Goal: Task Accomplishment & Management: Complete application form

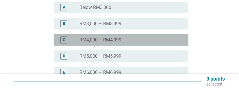
scroll to position [129, 0]
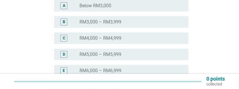
click at [138, 70] on div "radio_button_unchecked RM6,000 – RM6,999" at bounding box center [129, 70] width 100 height 6
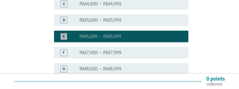
scroll to position [161, 0]
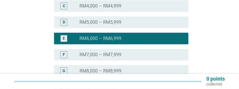
click at [166, 23] on div "radio_button_unchecked RM5,000 – RM5,999" at bounding box center [129, 22] width 100 height 6
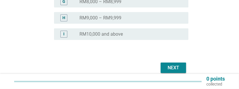
scroll to position [236, 0]
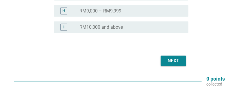
click at [172, 59] on div "Next" at bounding box center [173, 60] width 16 height 7
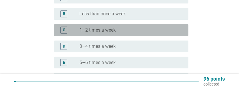
scroll to position [85, 0]
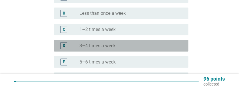
click at [155, 44] on div "radio_button_unchecked 3–4 times a week" at bounding box center [129, 46] width 100 height 6
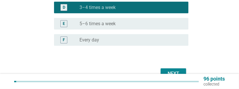
scroll to position [136, 0]
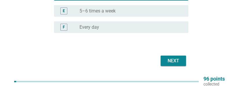
click at [173, 61] on div "Next" at bounding box center [173, 60] width 16 height 7
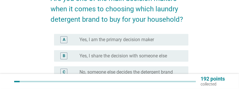
scroll to position [54, 0]
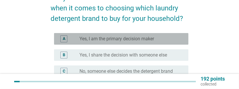
click at [131, 40] on label "Yes, I am the primary decision maker" at bounding box center [116, 39] width 74 height 6
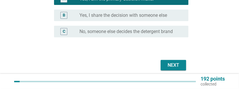
scroll to position [98, 0]
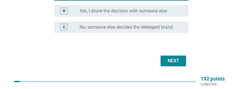
click at [173, 61] on div "Next" at bounding box center [173, 60] width 16 height 7
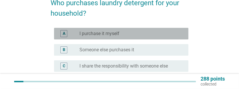
scroll to position [52, 0]
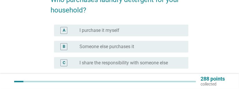
click at [162, 30] on div "radio_button_unchecked I purchase it myself" at bounding box center [129, 30] width 100 height 6
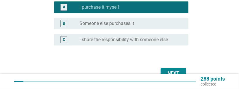
scroll to position [88, 0]
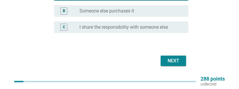
click at [173, 62] on div "Next" at bounding box center [173, 60] width 16 height 7
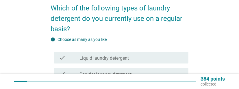
scroll to position [44, 0]
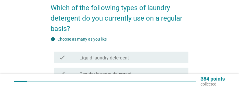
click at [129, 75] on label "Powder laundry detergent" at bounding box center [105, 74] width 52 height 6
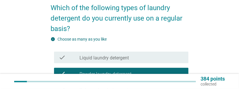
click at [149, 57] on div "check_box_outline_blank Liquid laundry detergent" at bounding box center [131, 57] width 104 height 7
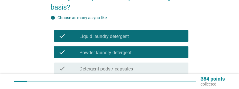
scroll to position [116, 0]
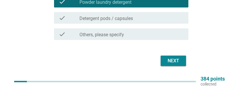
click at [172, 60] on div "Next" at bounding box center [173, 60] width 16 height 7
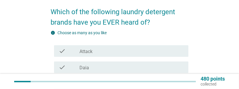
scroll to position [40, 0]
click at [133, 52] on div "check_box_outline_blank Attack" at bounding box center [131, 50] width 104 height 7
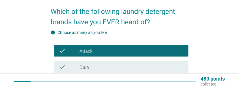
click at [123, 67] on div "check_box_outline_blank Daia" at bounding box center [131, 66] width 104 height 7
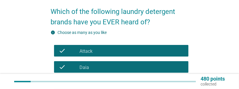
click at [119, 81] on div "check_box_outline_blank Dynamo" at bounding box center [131, 82] width 104 height 7
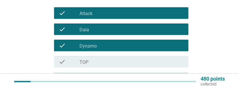
scroll to position [79, 0]
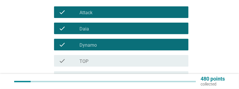
click at [126, 74] on div "check_box_outline_blank Breeze" at bounding box center [131, 76] width 104 height 7
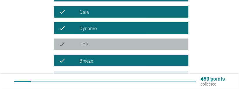
scroll to position [100, 0]
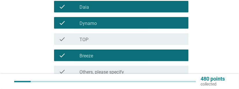
click at [157, 37] on div "check_box_outline_blank TOP" at bounding box center [131, 38] width 104 height 7
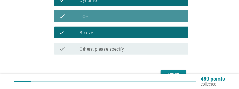
scroll to position [138, 0]
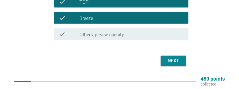
click at [172, 63] on div "Next" at bounding box center [173, 60] width 16 height 7
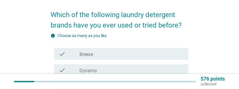
scroll to position [37, 0]
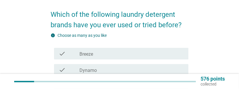
click at [134, 70] on div "check_box_outline_blank Dynamo" at bounding box center [131, 69] width 104 height 7
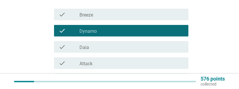
scroll to position [78, 0]
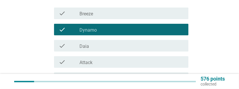
click at [140, 59] on div "check_box_outline_blank Attack" at bounding box center [131, 61] width 104 height 7
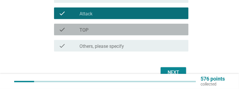
scroll to position [138, 0]
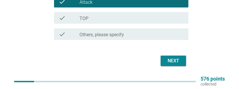
click at [175, 63] on div "Next" at bounding box center [173, 60] width 16 height 7
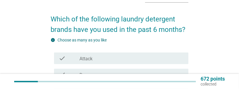
scroll to position [33, 0]
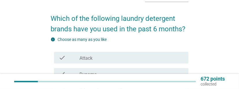
click at [127, 59] on div "check_box Attack" at bounding box center [131, 57] width 104 height 7
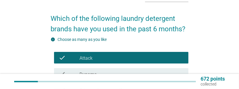
click at [118, 74] on div "check_box_outline_blank Dynamo" at bounding box center [131, 73] width 104 height 7
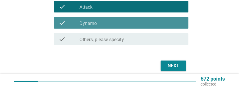
scroll to position [89, 0]
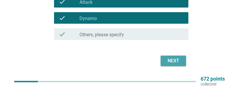
click at [173, 64] on button "Next" at bounding box center [172, 60] width 25 height 10
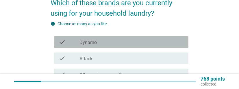
scroll to position [52, 0]
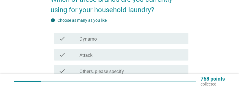
click at [140, 55] on div "check_box Attack" at bounding box center [131, 54] width 104 height 7
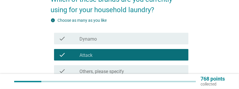
click at [152, 37] on div "check_box Dynamo" at bounding box center [131, 38] width 104 height 7
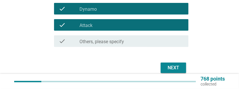
scroll to position [89, 0]
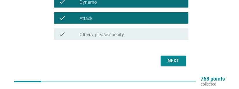
click at [172, 63] on div "Next" at bounding box center [173, 60] width 16 height 7
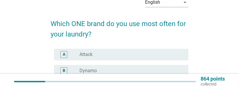
scroll to position [29, 0]
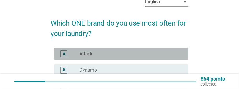
click at [147, 55] on div "radio_button_unchecked Attack" at bounding box center [129, 54] width 100 height 6
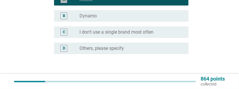
scroll to position [104, 0]
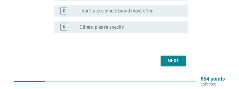
click at [174, 60] on div "Next" at bounding box center [173, 60] width 16 height 7
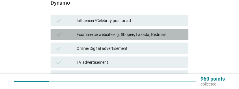
scroll to position [76, 0]
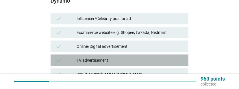
click at [130, 60] on div "TV advertisement" at bounding box center [129, 60] width 107 height 7
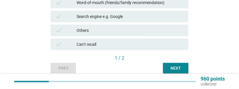
scroll to position [231, 0]
click at [159, 17] on div "Search engine e.g. Google" at bounding box center [129, 16] width 107 height 7
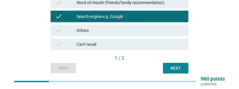
click at [175, 71] on button "Next" at bounding box center [175, 68] width 25 height 10
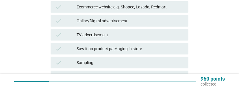
scroll to position [102, 0]
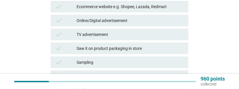
click at [145, 48] on div "Saw it on product packaging in store" at bounding box center [129, 48] width 107 height 7
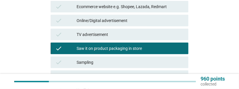
click at [117, 78] on div "In-store display or promotion" at bounding box center [129, 75] width 107 height 7
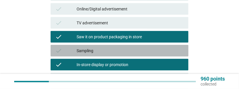
scroll to position [114, 0]
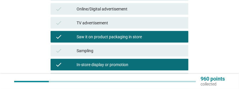
click at [153, 36] on div "Saw it on product packaging in store" at bounding box center [129, 36] width 107 height 7
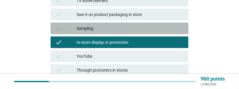
scroll to position [136, 0]
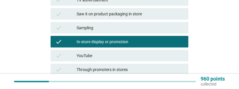
click at [141, 55] on div "YouTube" at bounding box center [129, 55] width 107 height 7
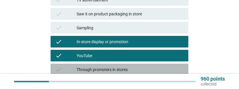
click at [135, 70] on div "Through promoters in stores" at bounding box center [129, 69] width 107 height 7
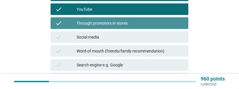
scroll to position [236, 0]
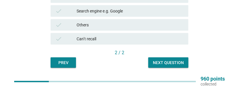
click at [172, 67] on button "Next question" at bounding box center [168, 62] width 40 height 10
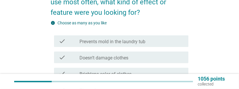
scroll to position [60, 0]
click at [134, 57] on div "check_box_outline_blank Doesn’t damage clothes" at bounding box center [131, 57] width 104 height 7
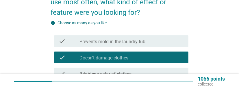
click at [154, 38] on div "check_box_outline_blank Prevents mold in the laundry tub" at bounding box center [131, 40] width 104 height 7
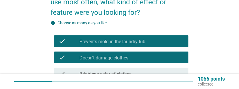
click at [125, 73] on label "Brightens color of clothes" at bounding box center [105, 74] width 52 height 6
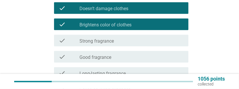
scroll to position [110, 0]
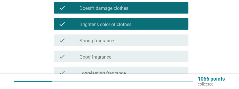
click at [121, 74] on label "Long-lasting fragrance" at bounding box center [102, 73] width 46 height 6
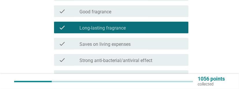
scroll to position [156, 0]
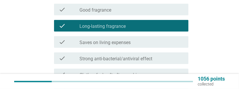
click at [149, 42] on div "check_box_outline_blank Saves on living expenses" at bounding box center [131, 41] width 104 height 7
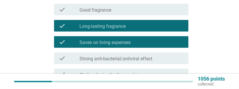
click at [145, 57] on label "Strong anti-bacterial/antiviral effect" at bounding box center [115, 59] width 73 height 6
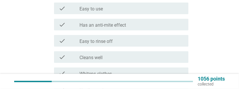
scroll to position [254, 0]
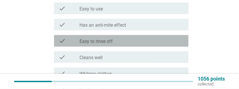
click at [136, 40] on div "check_box_outline_blank Easy to rinse off" at bounding box center [131, 40] width 104 height 7
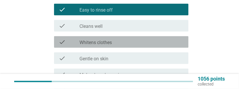
scroll to position [287, 0]
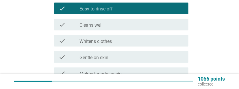
click at [132, 59] on div "check_box_outline_blank Gentle on skin" at bounding box center [131, 56] width 104 height 7
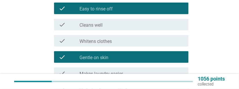
click at [145, 39] on div "check_box_outline_blank Whitens clothes" at bounding box center [131, 40] width 104 height 7
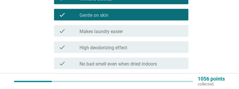
scroll to position [329, 0]
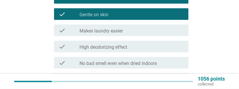
click at [143, 48] on div "check_box_outline_blank High deodorizing effect" at bounding box center [131, 46] width 104 height 7
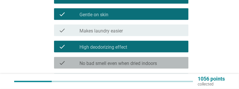
click at [136, 63] on label "No bad smell even when dried indoors" at bounding box center [117, 63] width 77 height 6
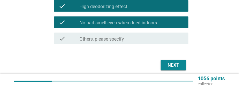
scroll to position [374, 0]
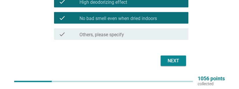
click at [176, 61] on div "Next" at bounding box center [173, 60] width 16 height 7
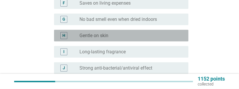
scroll to position [183, 0]
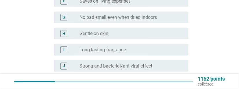
click at [165, 34] on div "radio_button_unchecked Gentle on skin" at bounding box center [129, 34] width 100 height 6
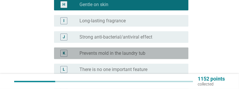
scroll to position [213, 0]
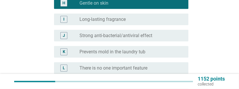
click at [169, 50] on div "radio_button_unchecked Prevents mold in the laundry tub" at bounding box center [129, 52] width 100 height 6
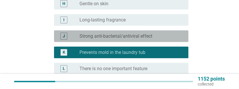
scroll to position [212, 0]
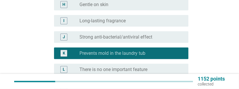
click at [167, 6] on div "radio_button_unchecked Gentle on skin" at bounding box center [129, 5] width 100 height 6
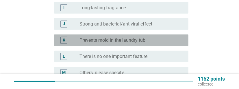
scroll to position [270, 0]
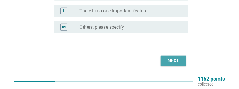
click at [176, 63] on div "Next" at bounding box center [173, 60] width 16 height 7
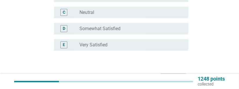
scroll to position [102, 0]
click at [163, 44] on div "radio_button_unchecked Very Satisfied" at bounding box center [129, 45] width 100 height 6
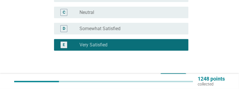
click at [174, 80] on div "Next" at bounding box center [173, 78] width 16 height 7
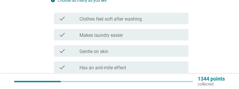
scroll to position [72, 0]
click at [153, 52] on div "check_box_outline_blank Gentle on skin" at bounding box center [131, 50] width 104 height 7
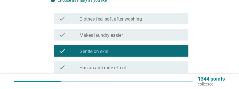
click at [144, 85] on div "check_box_outline_blank Doesn’t damage clothes" at bounding box center [131, 83] width 104 height 7
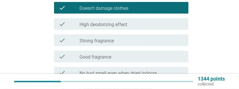
scroll to position [148, 0]
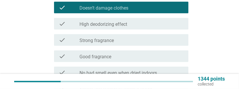
click at [154, 57] on div "check_box_outline_blank Good fragrance" at bounding box center [131, 55] width 104 height 7
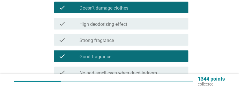
click at [149, 74] on label "No bad smell even when dried indoors" at bounding box center [117, 73] width 77 height 6
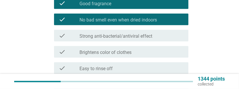
scroll to position [201, 0]
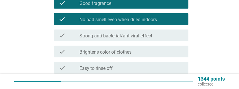
click at [149, 69] on div "check_box_outline_blank Easy to rinse off" at bounding box center [131, 67] width 104 height 7
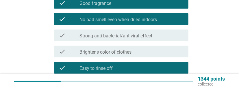
click at [167, 32] on div "check_box_outline_blank Strong anti-bacterial/antiviral effect" at bounding box center [131, 35] width 104 height 7
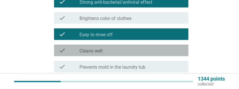
scroll to position [235, 0]
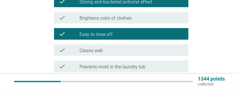
click at [163, 50] on div "check_box_outline_blank Cleans well" at bounding box center [131, 49] width 104 height 7
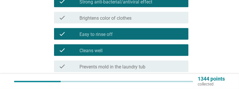
click at [155, 66] on div "check_box_outline_blank Prevents mold in the laundry tub" at bounding box center [131, 66] width 104 height 7
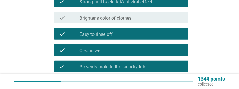
click at [147, 83] on div "check_box_outline_blank Saves on living expenses" at bounding box center [131, 82] width 104 height 7
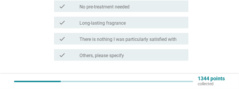
click at [168, 23] on div "check_box_outline_blank Long-lasting fragrance" at bounding box center [131, 22] width 104 height 7
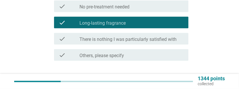
scroll to position [380, 0]
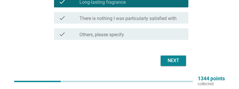
click at [174, 61] on div "Next" at bounding box center [173, 60] width 16 height 7
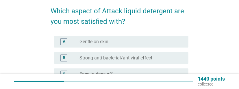
scroll to position [42, 0]
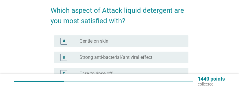
click at [162, 39] on div "radio_button_unchecked Gentle on skin" at bounding box center [129, 41] width 100 height 6
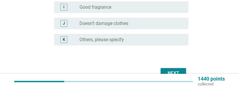
scroll to position [205, 0]
click at [170, 73] on div "Next" at bounding box center [173, 72] width 16 height 7
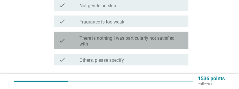
scroll to position [371, 0]
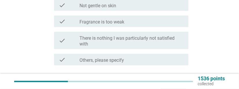
click at [165, 41] on label "There is nothing I was particularly not satisfied with" at bounding box center [131, 41] width 104 height 12
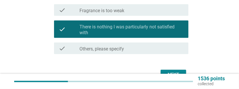
scroll to position [396, 0]
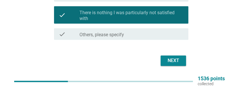
click at [177, 62] on div "Next" at bounding box center [173, 60] width 16 height 7
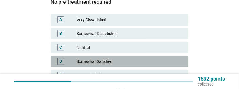
scroll to position [87, 0]
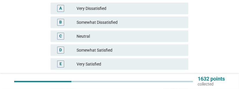
click at [166, 64] on div "Very Satisfied" at bounding box center [129, 63] width 107 height 7
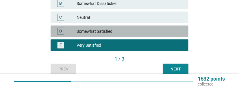
scroll to position [112, 0]
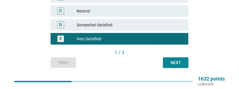
click at [178, 26] on div "Somewhat Satisfied" at bounding box center [129, 24] width 107 height 7
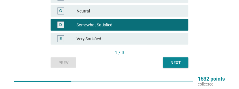
click at [178, 64] on div "Next" at bounding box center [175, 62] width 16 height 6
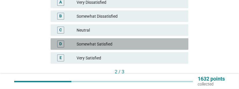
scroll to position [93, 0]
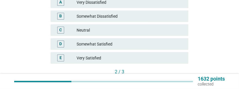
click at [172, 58] on div "Very Satisfied" at bounding box center [129, 57] width 107 height 7
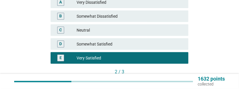
click at [175, 82] on div "Next" at bounding box center [175, 81] width 16 height 6
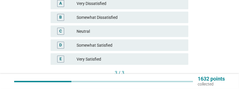
scroll to position [112, 0]
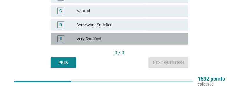
click at [178, 39] on div "Very Satisfied" at bounding box center [129, 38] width 107 height 7
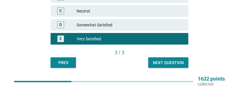
click at [173, 63] on div "Next question" at bounding box center [168, 62] width 31 height 6
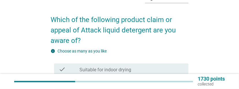
scroll to position [33, 0]
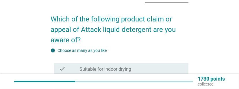
click at [156, 67] on div "check_box_outline_blank Suitable for indoor drying" at bounding box center [131, 68] width 104 height 7
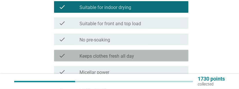
scroll to position [95, 0]
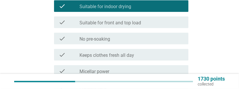
click at [158, 70] on div "check_box_outline_blank Micellar power" at bounding box center [131, 70] width 104 height 7
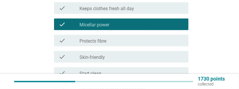
scroll to position [142, 0]
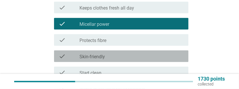
click at [167, 56] on div "check_box_outline_blank Skin-friendly" at bounding box center [131, 55] width 104 height 7
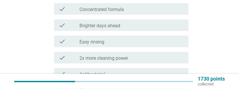
scroll to position [238, 0]
click at [167, 56] on div "check_box_outline_blank 2x more cleaning power" at bounding box center [131, 56] width 104 height 7
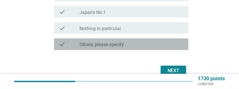
scroll to position [406, 0]
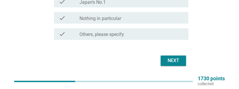
click at [173, 63] on div "Next" at bounding box center [173, 60] width 16 height 7
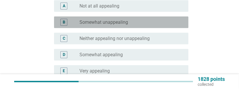
scroll to position [157, 0]
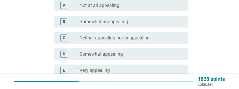
click at [157, 73] on div "radio_button_unchecked Very appealing" at bounding box center [129, 70] width 100 height 6
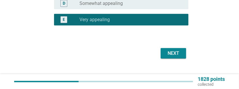
scroll to position [208, 0]
click at [177, 57] on div "Next" at bounding box center [173, 53] width 16 height 7
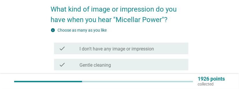
scroll to position [43, 0]
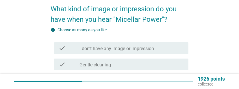
click at [168, 65] on div "check_box_outline_blank Gentle cleaning" at bounding box center [131, 64] width 104 height 7
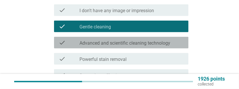
scroll to position [81, 0]
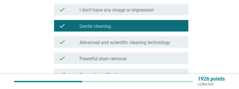
click at [170, 58] on div "check_box_outline_blank Powerful stain removal" at bounding box center [131, 58] width 104 height 7
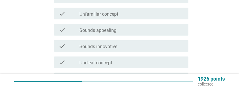
scroll to position [175, 0]
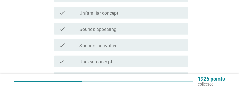
click at [167, 26] on div "check_box_outline_blank Sounds appealing" at bounding box center [131, 28] width 104 height 7
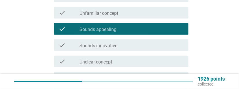
click at [158, 46] on div "check_box_outline_blank Sounds innovative" at bounding box center [131, 45] width 104 height 7
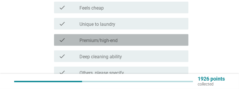
scroll to position [248, 0]
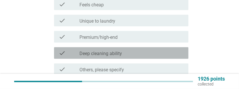
click at [167, 51] on div "check_box_outline_blank Deep cleaning ability" at bounding box center [131, 52] width 104 height 7
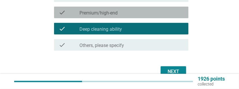
scroll to position [283, 0]
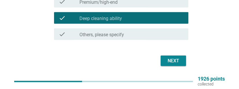
click at [172, 64] on div "Next" at bounding box center [173, 60] width 16 height 7
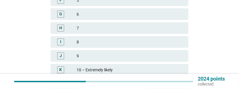
scroll to position [185, 0]
click at [150, 70] on div "10 – Extremely likely" at bounding box center [129, 69] width 107 height 7
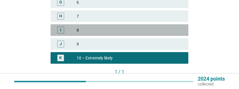
scroll to position [215, 0]
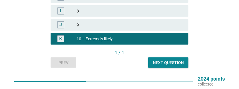
click at [172, 65] on button "Next question" at bounding box center [168, 62] width 40 height 10
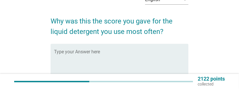
scroll to position [31, 0]
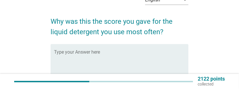
click at [160, 54] on textarea "Type your Answer here" at bounding box center [121, 66] width 134 height 30
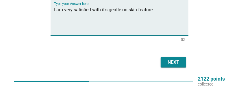
scroll to position [67, 0]
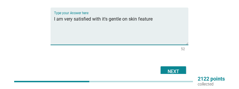
type textarea "I am very satisfied with it's gentle on skin feature"
click at [171, 70] on div "Next" at bounding box center [173, 71] width 16 height 7
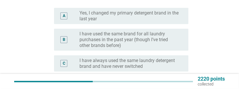
scroll to position [69, 0]
click at [171, 16] on label "Yes, I changed my primary detergent brand in the last year" at bounding box center [129, 16] width 100 height 12
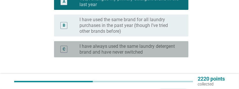
scroll to position [107, 0]
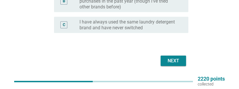
click at [170, 64] on div "Next" at bounding box center [173, 60] width 16 height 7
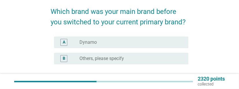
scroll to position [41, 0]
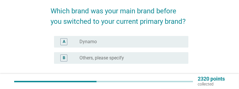
click at [168, 40] on div "radio_button_unchecked Dynamo" at bounding box center [129, 42] width 100 height 6
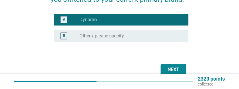
scroll to position [72, 0]
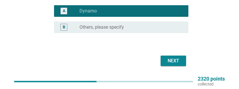
click at [176, 61] on div "Next" at bounding box center [173, 60] width 16 height 7
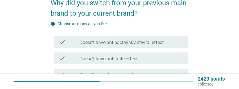
scroll to position [50, 0]
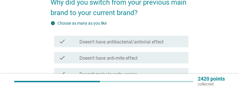
click at [155, 76] on div "check_box_outline_blank Doesn't make laundry easier" at bounding box center [131, 73] width 104 height 7
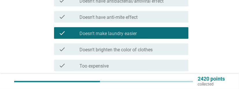
scroll to position [91, 0]
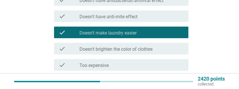
click at [164, 46] on div "check_box_outline_blank Doesn't brighten the color of clothes" at bounding box center [131, 48] width 104 height 7
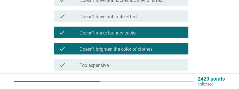
click at [155, 66] on div "check_box_outline_blank Too expensive" at bounding box center [131, 64] width 104 height 7
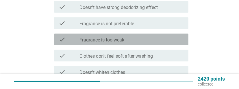
scroll to position [165, 0]
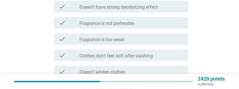
click at [168, 39] on div "check_box_outline_blank Fragrance is too weak" at bounding box center [131, 38] width 104 height 7
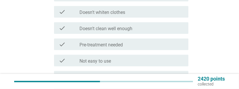
scroll to position [224, 0]
click at [154, 63] on div "check_box_outline_blank Not easy to use" at bounding box center [131, 60] width 104 height 7
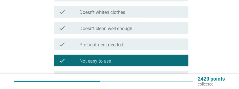
click at [146, 77] on div "check_box_outline_blank Not easy to rinse off" at bounding box center [131, 76] width 104 height 7
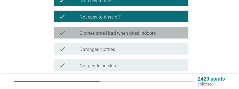
scroll to position [285, 0]
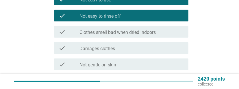
click at [168, 31] on div "check_box_outline_blank Clothes smell bad when dried indoors" at bounding box center [131, 31] width 104 height 7
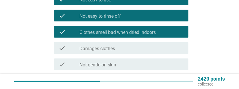
click at [148, 67] on div "check_box_outline_blank Not gentle on skin" at bounding box center [131, 64] width 104 height 7
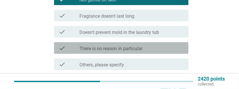
scroll to position [380, 0]
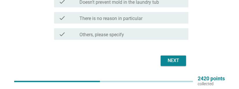
click at [177, 62] on div "Next" at bounding box center [173, 60] width 16 height 7
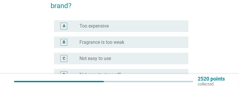
scroll to position [67, 0]
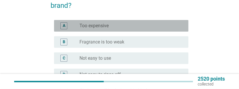
click at [160, 23] on div "radio_button_unchecked Too expensive" at bounding box center [129, 26] width 100 height 6
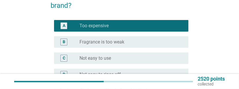
click at [150, 42] on div "radio_button_unchecked Fragrance is too weak" at bounding box center [129, 42] width 100 height 6
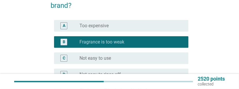
click at [153, 75] on div "radio_button_unchecked Not easy to rinse off" at bounding box center [129, 74] width 100 height 6
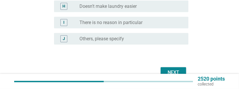
scroll to position [211, 0]
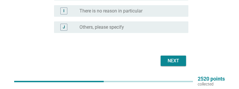
click at [174, 63] on div "Next" at bounding box center [173, 60] width 16 height 7
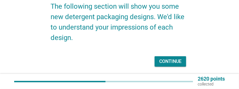
scroll to position [46, 0]
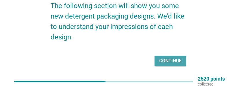
click at [171, 62] on div "Continue" at bounding box center [170, 60] width 22 height 7
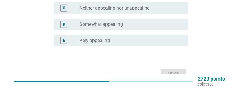
scroll to position [152, 0]
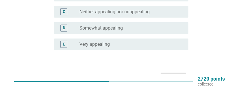
click at [171, 31] on div "radio_button_unchecked Somewhat appealing" at bounding box center [129, 28] width 100 height 6
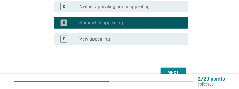
scroll to position [177, 0]
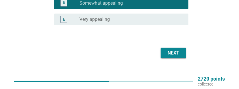
click at [175, 56] on div "Next" at bounding box center [173, 52] width 16 height 7
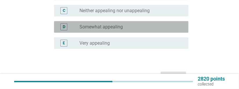
scroll to position [154, 0]
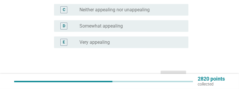
click at [179, 29] on div "radio_button_unchecked Somewhat appealing" at bounding box center [131, 26] width 104 height 6
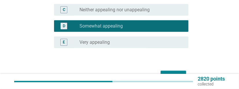
click at [177, 79] on div "Next" at bounding box center [173, 75] width 16 height 7
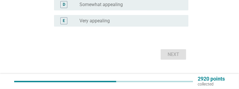
scroll to position [177, 0]
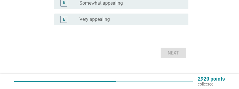
click at [172, 23] on div "radio_button_unchecked Very appealing" at bounding box center [131, 19] width 104 height 7
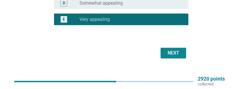
click at [173, 56] on div "Next" at bounding box center [173, 52] width 16 height 7
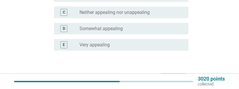
scroll to position [151, 0]
click at [168, 47] on div "radio_button_unchecked Very appealing" at bounding box center [129, 45] width 100 height 6
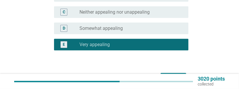
click at [172, 81] on div "Next" at bounding box center [173, 77] width 16 height 7
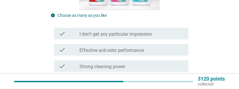
scroll to position [106, 0]
click at [154, 69] on div "check_box_outline_blank Strong cleaning power" at bounding box center [131, 65] width 104 height 7
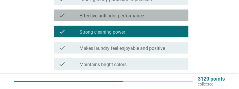
scroll to position [141, 0]
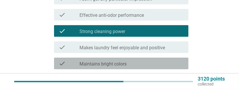
click at [166, 67] on div "check_box_outline_blank Maintains bright colors" at bounding box center [131, 63] width 104 height 7
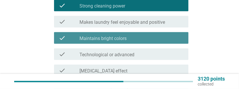
scroll to position [168, 0]
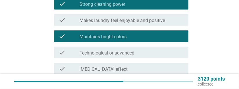
click at [171, 56] on div "check_box_outline_blank Technological or advanced" at bounding box center [131, 52] width 104 height 7
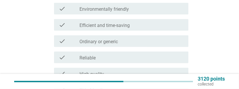
scroll to position [244, 0]
click at [166, 29] on div "check_box_outline_blank Efficient and time-saving" at bounding box center [131, 25] width 104 height 7
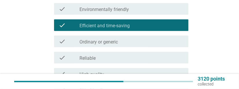
click at [175, 12] on div "check_box_outline_blank Environmentally friendly" at bounding box center [131, 8] width 104 height 7
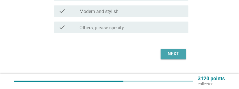
scroll to position [485, 0]
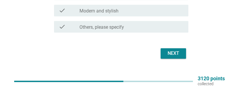
click at [176, 57] on div "Next" at bounding box center [173, 53] width 16 height 7
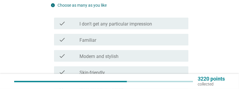
scroll to position [116, 0]
click at [163, 59] on div "check_box_outline_blank Modern and stylish" at bounding box center [131, 55] width 104 height 7
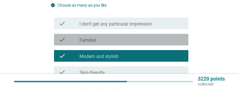
click at [168, 43] on div "check_box_outline_blank Familiar" at bounding box center [131, 39] width 104 height 7
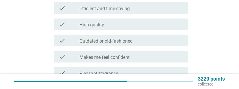
scroll to position [277, 0]
click at [157, 60] on div "check_box_outline_blank Makes me feel confident" at bounding box center [131, 56] width 104 height 7
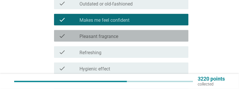
scroll to position [314, 0]
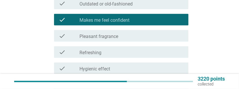
click at [156, 72] on div "check_box_outline_blank Hygienic effect" at bounding box center [131, 68] width 104 height 7
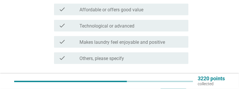
scroll to position [453, 0]
click at [168, 45] on div "check_box_outline_blank Makes laundry feel enjoyable and positive" at bounding box center [131, 41] width 104 height 7
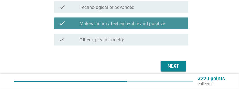
scroll to position [485, 0]
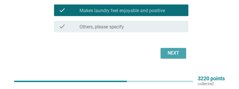
click at [172, 56] on div "Next" at bounding box center [173, 52] width 16 height 7
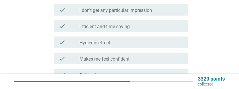
scroll to position [130, 0]
click at [176, 29] on div "check_box_outline_blank Efficient and time-saving" at bounding box center [131, 25] width 104 height 7
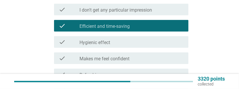
click at [153, 78] on div "check_box_outline_blank Refreshing" at bounding box center [131, 74] width 104 height 7
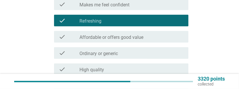
scroll to position [184, 0]
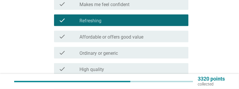
click at [170, 40] on div "check_box_outline_blank Affordable or offers good value" at bounding box center [131, 36] width 104 height 7
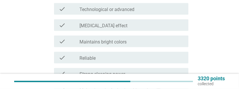
scroll to position [374, 0]
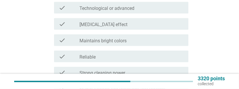
click at [164, 44] on div "check_box_outline_blank Maintains bright colors" at bounding box center [131, 40] width 104 height 7
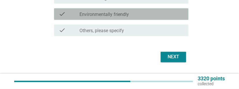
scroll to position [485, 0]
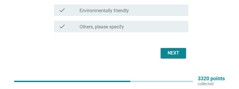
click at [175, 56] on div "Next" at bounding box center [173, 52] width 16 height 7
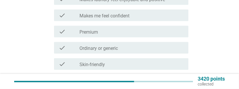
scroll to position [173, 0]
click at [174, 35] on div "check_box_outline_blank Premium" at bounding box center [131, 31] width 104 height 7
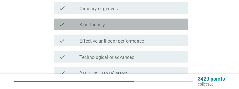
scroll to position [213, 0]
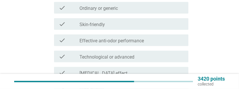
click at [171, 44] on div "check_box_outline_blank Effective anti-odor performance" at bounding box center [131, 40] width 104 height 7
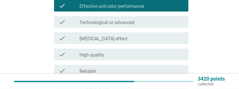
scroll to position [247, 0]
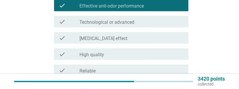
click at [174, 41] on div "check_box_outline_blank [MEDICAL_DATA] effect" at bounding box center [131, 37] width 104 height 7
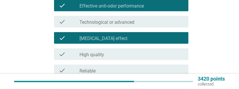
click at [168, 57] on div "check_box_outline_blank High quality" at bounding box center [131, 53] width 104 height 7
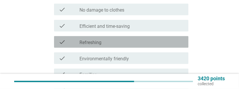
scroll to position [373, 0]
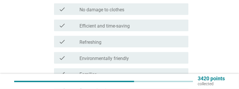
click at [168, 45] on div "check_box_outline_blank Refreshing" at bounding box center [131, 41] width 104 height 7
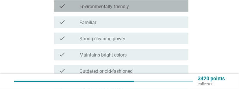
scroll to position [485, 0]
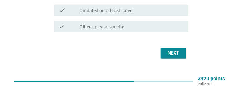
click at [175, 58] on button "Next" at bounding box center [172, 53] width 25 height 10
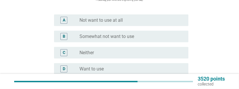
scroll to position [187, 0]
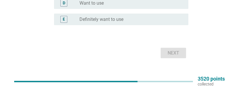
click at [173, 22] on div "radio_button_unchecked Definitely want to use" at bounding box center [129, 19] width 100 height 6
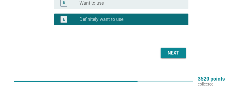
click at [182, 58] on button "Next" at bounding box center [172, 53] width 25 height 10
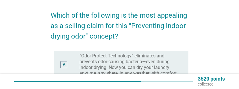
scroll to position [37, 0]
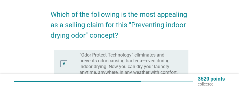
click at [168, 69] on label "“Odor Protect Technology” eliminates and prevents odor-causing bacteria—even du…" at bounding box center [129, 63] width 100 height 23
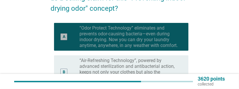
scroll to position [67, 0]
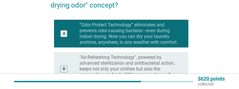
click at [165, 70] on label "“Air-Refreshing Technology”, powered by advanced sterilization and antibacteria…" at bounding box center [129, 68] width 100 height 29
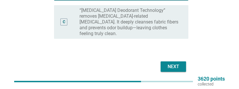
scroll to position [151, 0]
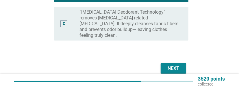
click at [163, 20] on label "“[MEDICAL_DATA] Deodorant Technology” removes [MEDICAL_DATA]-related [MEDICAL_D…" at bounding box center [129, 23] width 100 height 29
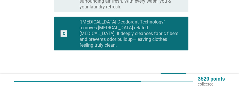
scroll to position [152, 0]
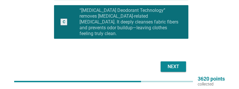
click at [174, 63] on div "Next" at bounding box center [173, 66] width 16 height 7
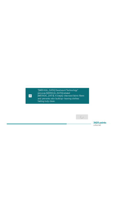
scroll to position [0, 0]
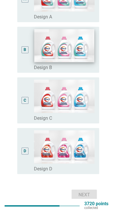
click at [74, 55] on img at bounding box center [64, 45] width 60 height 33
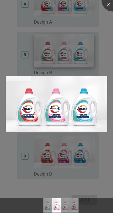
click at [64, 50] on div at bounding box center [56, 106] width 113 height 213
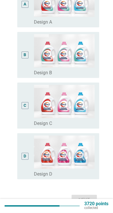
click at [26, 55] on div "B" at bounding box center [25, 55] width 3 height 6
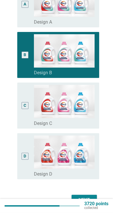
click at [92, 88] on div "Next" at bounding box center [84, 200] width 16 height 7
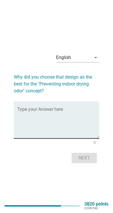
click at [57, 88] on textarea "Type your Answer here" at bounding box center [58, 123] width 82 height 30
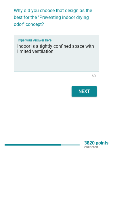
scroll to position [8, 0]
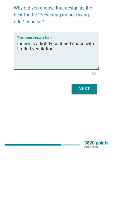
type textarea "Indoor is a tightly confined space with limited ventilation"
click at [82, 88] on div "Next" at bounding box center [84, 150] width 16 height 7
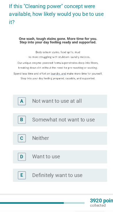
scroll to position [16, 0]
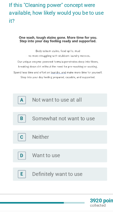
click at [71, 88] on label "Definitely want to use" at bounding box center [56, 182] width 44 height 6
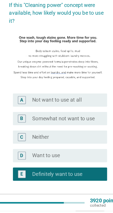
click at [87, 88] on div "Next" at bounding box center [84, 207] width 16 height 7
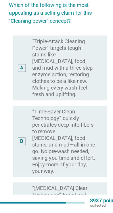
scroll to position [0, 0]
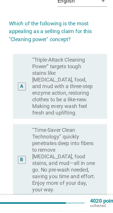
click at [76, 88] on label "“Triple-Attack Cleaning Power” targets tough stains like [MEDICAL_DATA], food, …" at bounding box center [62, 105] width 56 height 52
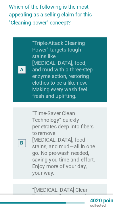
scroll to position [15, 0]
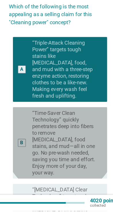
click at [78, 88] on label "“Time-Saver Clean Technology” quickly penetrates deep into fibers to remove [ME…" at bounding box center [62, 154] width 56 height 58
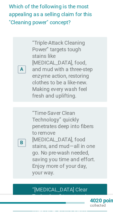
click at [81, 88] on label "“Triple-Attack Cleaning Power” targets tough stains like [MEDICAL_DATA], food, …" at bounding box center [62, 90] width 56 height 52
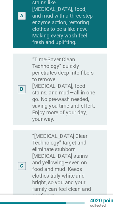
scroll to position [78, 0]
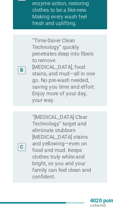
click at [91, 88] on div "Next" at bounding box center [84, 209] width 16 height 7
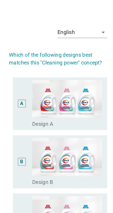
scroll to position [0, 0]
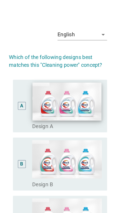
click at [73, 88] on img at bounding box center [64, 88] width 60 height 33
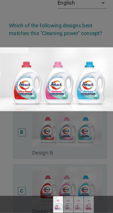
click at [86, 57] on div at bounding box center [56, 106] width 113 height 213
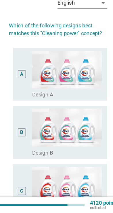
click at [25, 88] on div "A" at bounding box center [25, 92] width 3 height 6
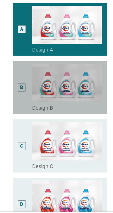
scroll to position [102, 0]
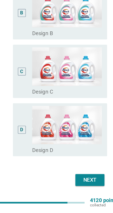
click at [82, 88] on div "Next" at bounding box center [84, 186] width 16 height 7
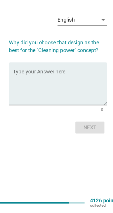
scroll to position [14, 0]
click at [70, 88] on textarea "Type your Answer here" at bounding box center [58, 106] width 82 height 30
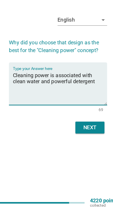
type textarea "Cleaning power is associated with clean water and powerful detergent"
click at [87, 88] on div "Next" at bounding box center [84, 140] width 16 height 7
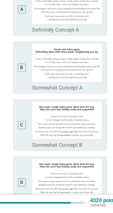
scroll to position [55, 0]
click at [77, 88] on img at bounding box center [64, 184] width 60 height 32
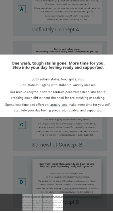
click at [85, 64] on div at bounding box center [56, 106] width 113 height 213
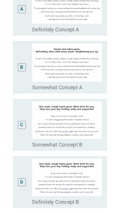
click at [25, 88] on div "D" at bounding box center [25, 188] width 3 height 6
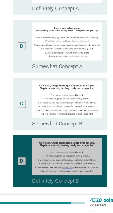
scroll to position [100, 0]
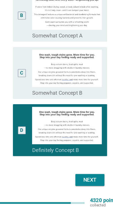
click at [93, 88] on button "Next" at bounding box center [84, 186] width 25 height 10
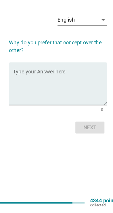
scroll to position [14, 0]
click at [63, 88] on textarea "Type your Answer here" at bounding box center [58, 106] width 82 height 30
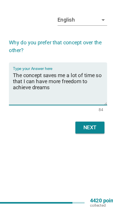
type textarea "The concept saves me a lot of time so that I can have more freedom to achieve d…"
click at [89, 88] on div "Next" at bounding box center [84, 140] width 16 height 7
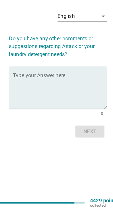
scroll to position [0, 0]
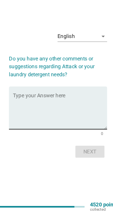
click at [64, 88] on textarea "Type your Answer here" at bounding box center [58, 123] width 82 height 30
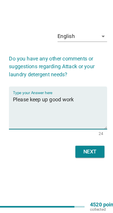
scroll to position [14, 0]
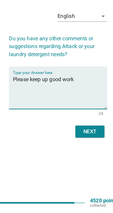
type textarea "Please keep up good work"
click at [87, 88] on div "Next" at bounding box center [84, 144] width 16 height 7
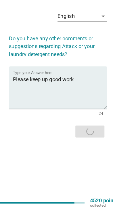
scroll to position [0, 0]
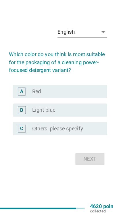
click at [91, 88] on div "radio_button_unchecked Light blue" at bounding box center [64, 121] width 61 height 6
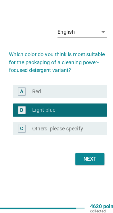
click at [88, 88] on div "Next" at bounding box center [84, 163] width 16 height 7
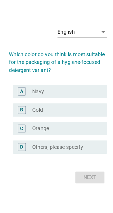
click at [82, 88] on div "radio_button_unchecked Navy" at bounding box center [62, 96] width 56 height 6
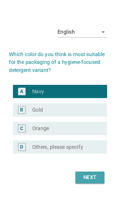
click at [92, 88] on button "Next" at bounding box center [84, 171] width 25 height 10
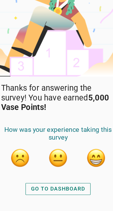
click at [94, 88] on button "button" at bounding box center [89, 167] width 17 height 17
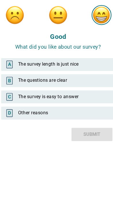
click at [87, 85] on div "A The survey length is just nice" at bounding box center [57, 85] width 100 height 11
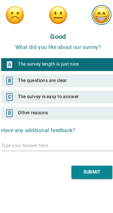
click at [84, 88] on div "B The questions are clear" at bounding box center [57, 99] width 100 height 11
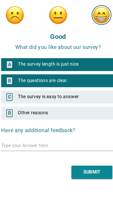
click at [82, 88] on div "C The survey is easy to answer" at bounding box center [57, 113] width 100 height 11
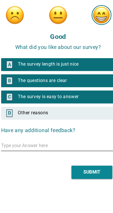
click at [86, 88] on input "text" at bounding box center [57, 156] width 100 height 9
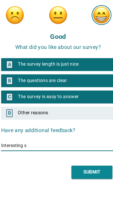
type input "Interesting"
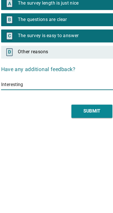
click at [82, 88] on div "SUBMIT" at bounding box center [86, 180] width 15 height 6
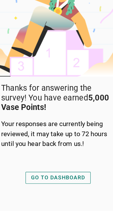
click at [66, 88] on div "GO TO DASHBOARD" at bounding box center [56, 184] width 47 height 7
